Goal: Check status

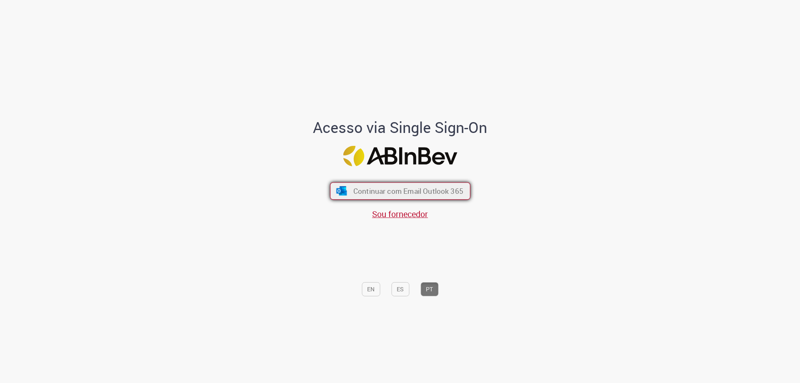
click at [386, 190] on span "Continuar com Email Outlook 365" at bounding box center [408, 191] width 110 height 10
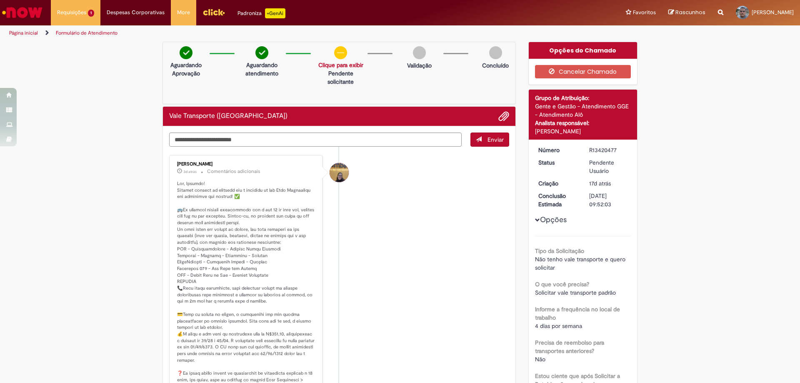
click at [338, 50] on img at bounding box center [340, 52] width 13 height 13
click at [332, 65] on link "Clique para exibir" at bounding box center [340, 64] width 45 height 7
click at [340, 82] on p "Solicitação aprovada" at bounding box center [336, 81] width 52 height 8
click at [349, 65] on link "Clique para exibir" at bounding box center [340, 64] width 45 height 7
click at [418, 64] on p "Validação" at bounding box center [419, 65] width 25 height 8
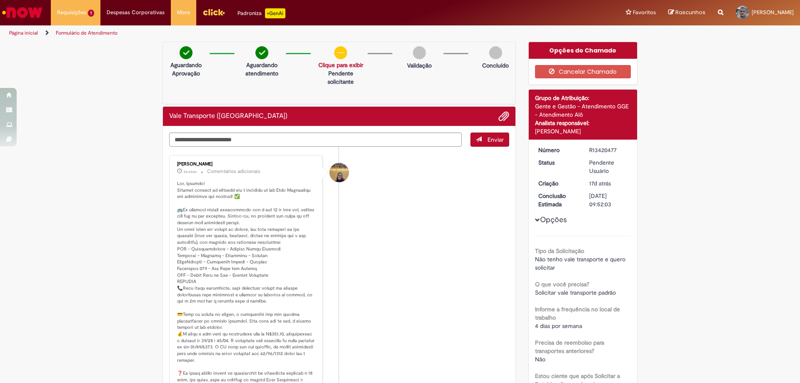
click at [413, 56] on img at bounding box center [419, 52] width 13 height 13
click at [418, 52] on img at bounding box center [419, 52] width 13 height 13
click at [414, 65] on p "Validação" at bounding box center [419, 65] width 25 height 8
click at [418, 54] on img at bounding box center [419, 52] width 13 height 13
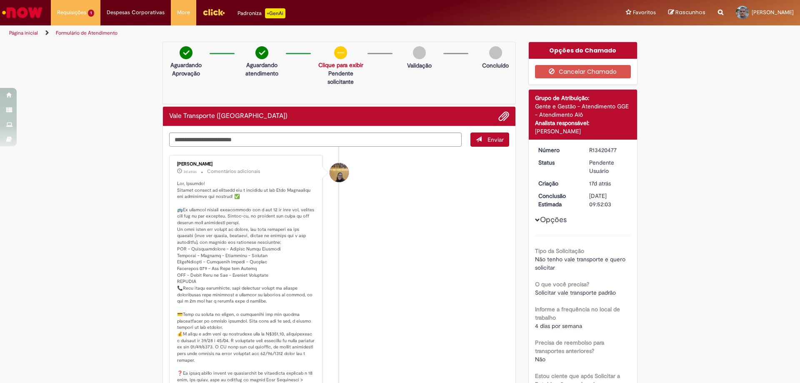
click at [410, 63] on p "Validação" at bounding box center [419, 65] width 25 height 8
click at [452, 53] on div at bounding box center [455, 53] width 25 height 1
click at [492, 64] on p "Concluído" at bounding box center [495, 65] width 27 height 8
click at [507, 51] on div "Concluído" at bounding box center [495, 59] width 39 height 27
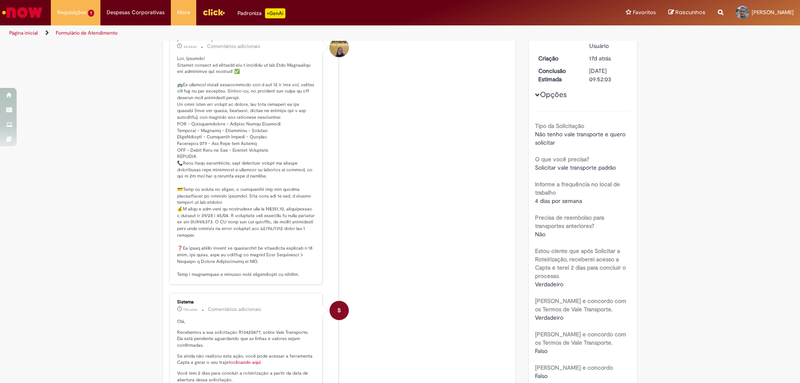
scroll to position [83, 0]
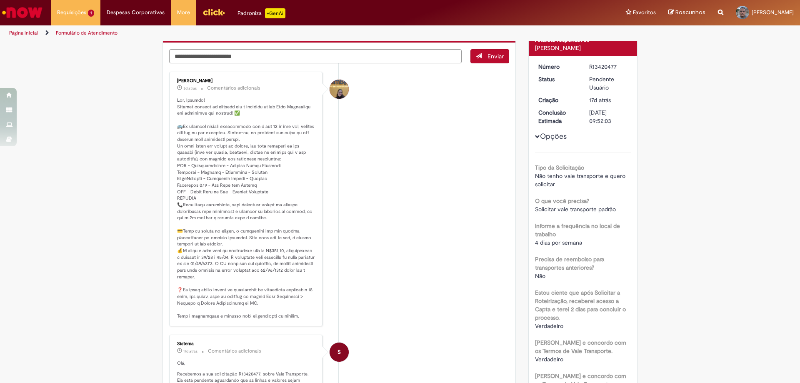
click at [337, 92] on div "Amanda De Campos Gomes Do Nascimento" at bounding box center [339, 89] width 19 height 19
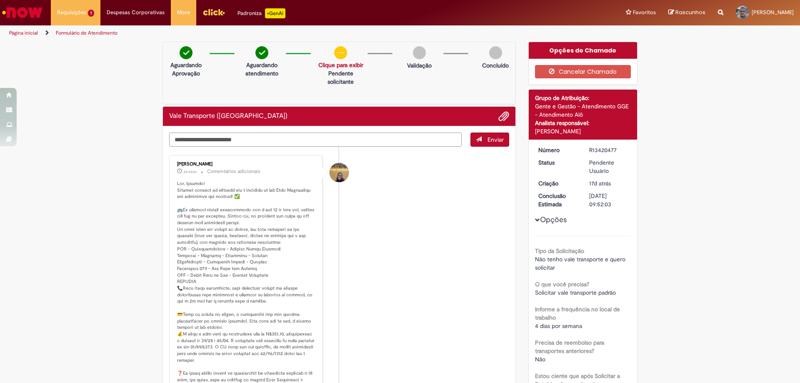
click at [215, 141] on textarea "Digite sua mensagem aqui..." at bounding box center [315, 139] width 292 height 14
click at [337, 168] on div "Amanda De Campos Gomes Do Nascimento" at bounding box center [339, 172] width 19 height 19
click at [64, 11] on li "Requisições 1 Exibir Todas as Solicitações Vale Transporte (VT) 17d atrás 17 di…" at bounding box center [76, 12] width 50 height 25
click at [75, 45] on span "Vale Transporte ([GEOGRAPHIC_DATA])" at bounding box center [83, 47] width 47 height 13
click at [83, 12] on li "Requisições 1 Exibir Todas as Solicitações Vale Transporte (VT) 17d atrás 17 di…" at bounding box center [76, 12] width 50 height 25
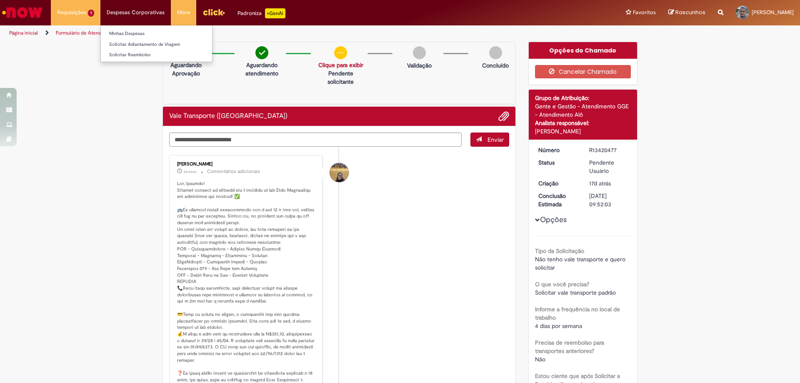
click at [112, 9] on li "Despesas Corporativas Minhas Despesas Solicitar Adiantamento de Viagem Solicita…" at bounding box center [135, 12] width 70 height 25
click at [172, 186] on div "[PERSON_NAME] 3d atrás 3 dias atrás Comentários adicionais" at bounding box center [246, 282] width 148 height 250
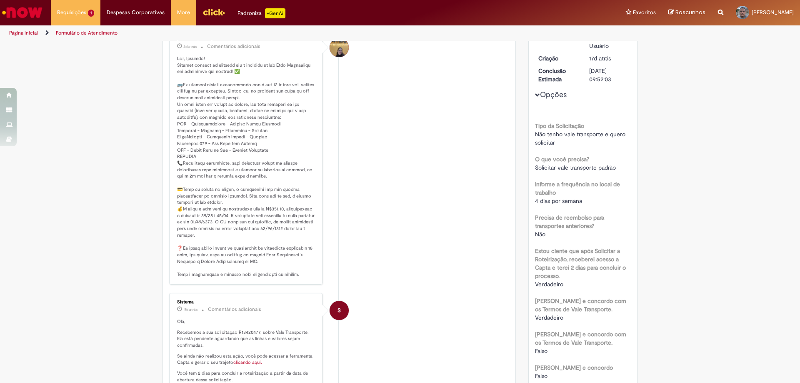
scroll to position [167, 0]
